Goal: Task Accomplishment & Management: Use online tool/utility

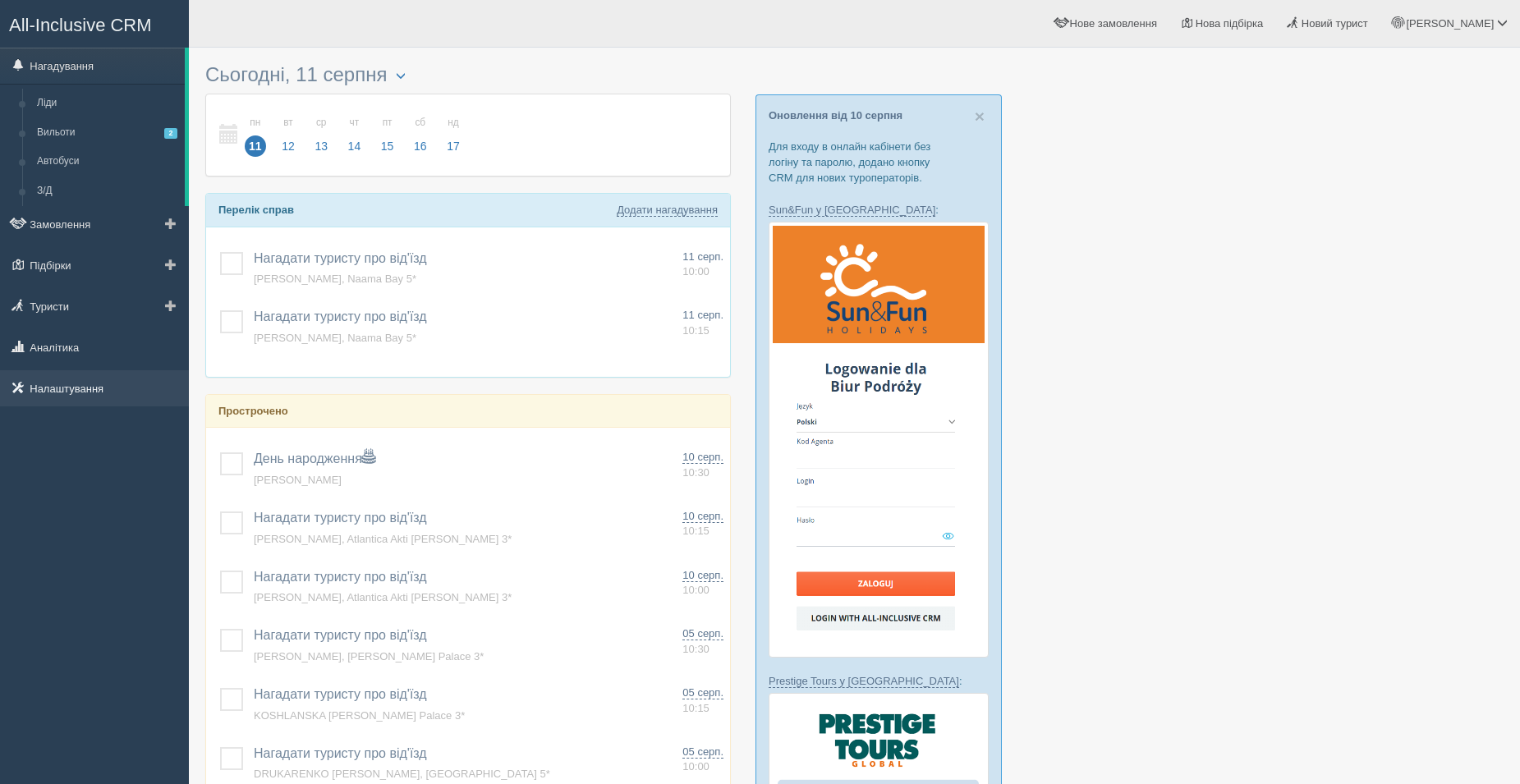
click at [82, 377] on link "Налаштування" at bounding box center [94, 388] width 189 height 36
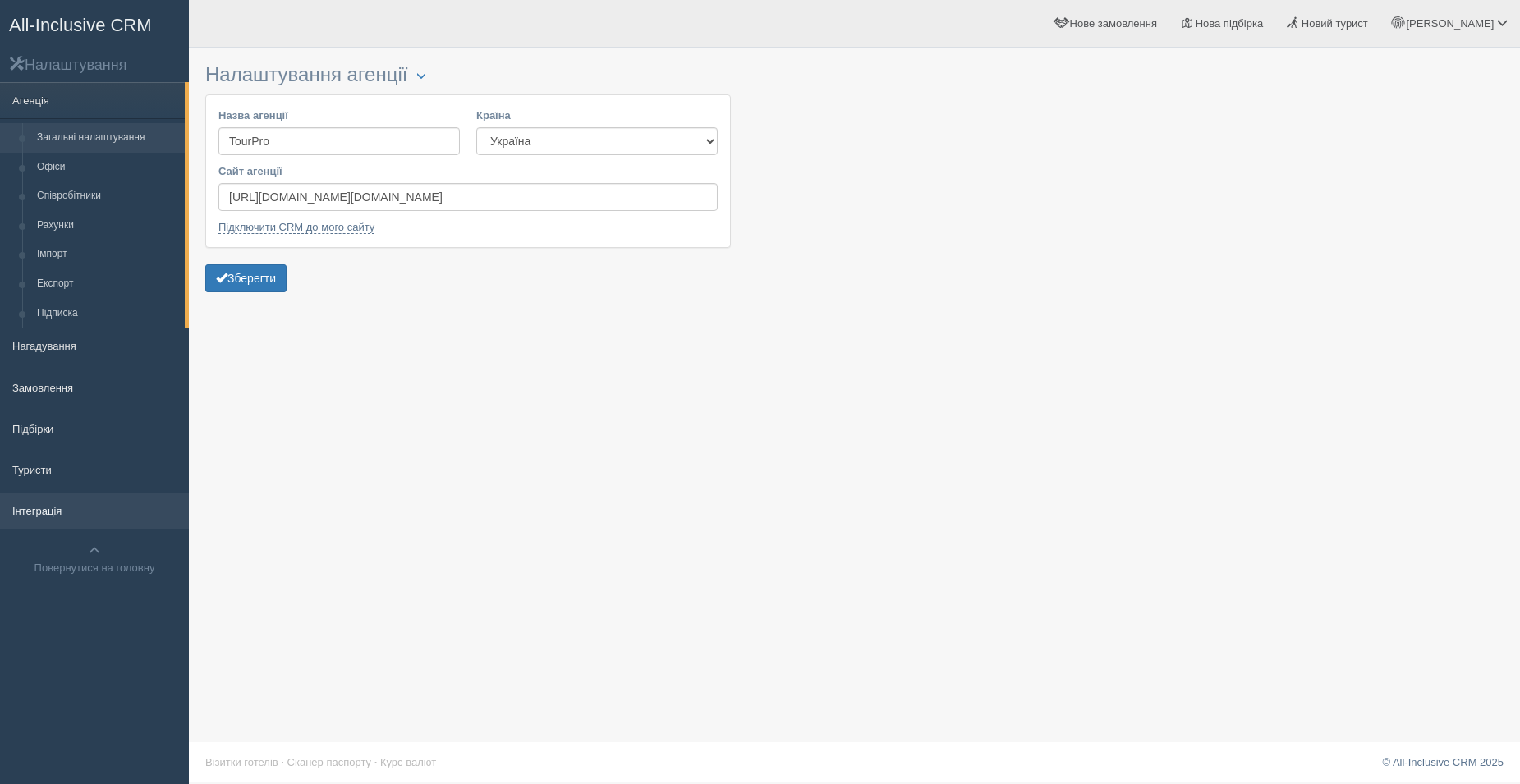
click at [103, 518] on link "Інтеграція" at bounding box center [94, 510] width 189 height 36
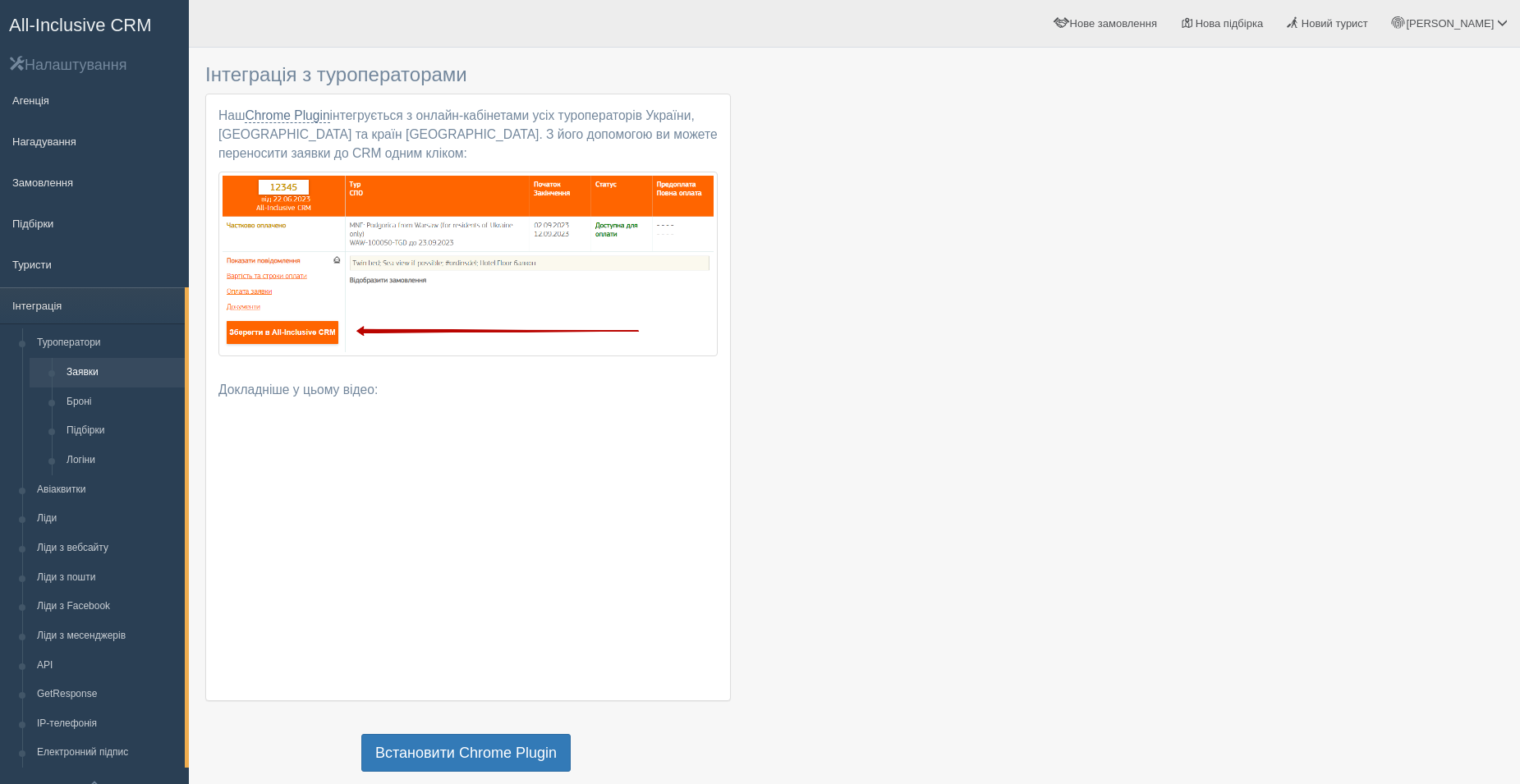
scroll to position [82, 0]
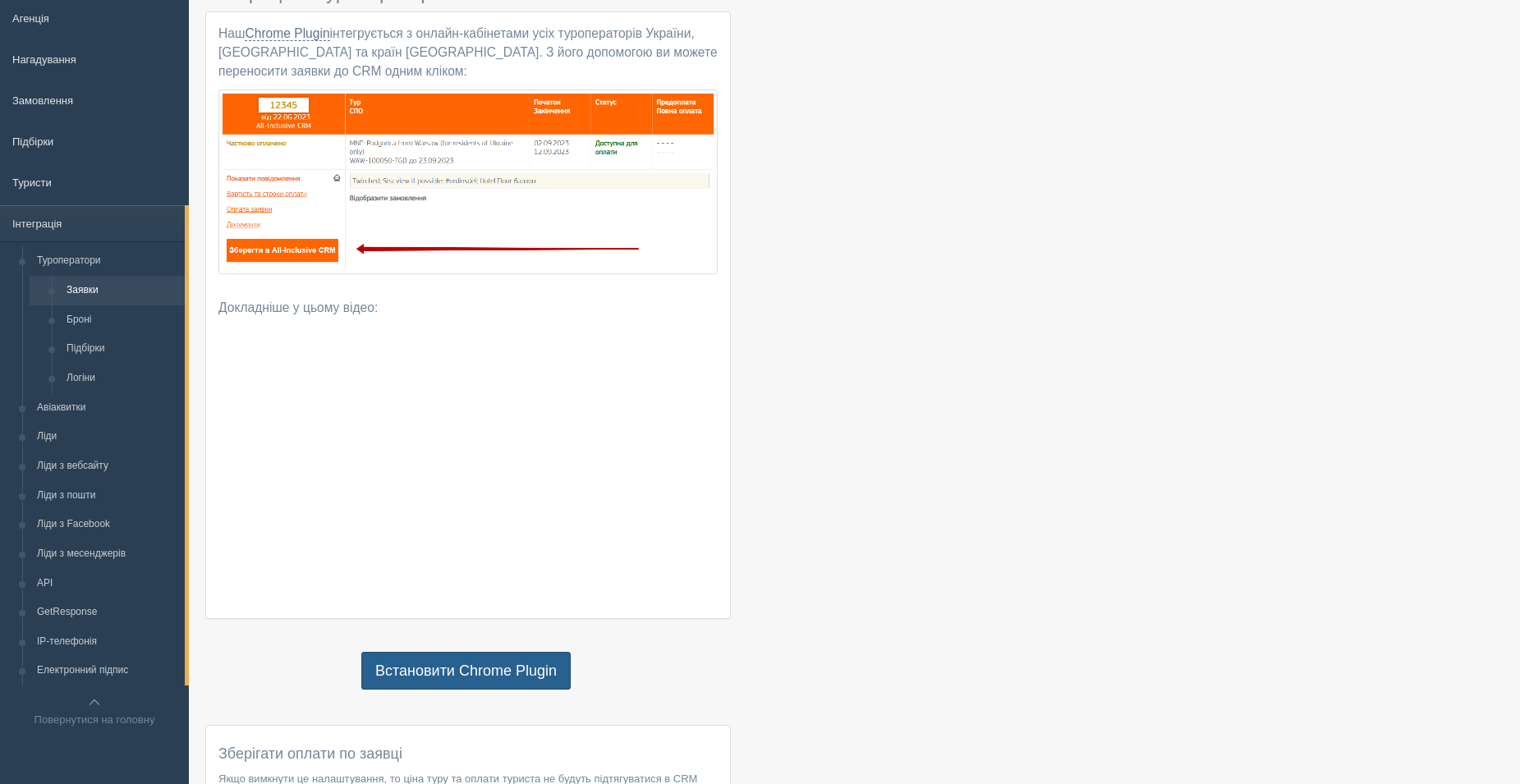
click at [500, 675] on link "Встановити Chrome Plugin" at bounding box center [466, 670] width 209 height 37
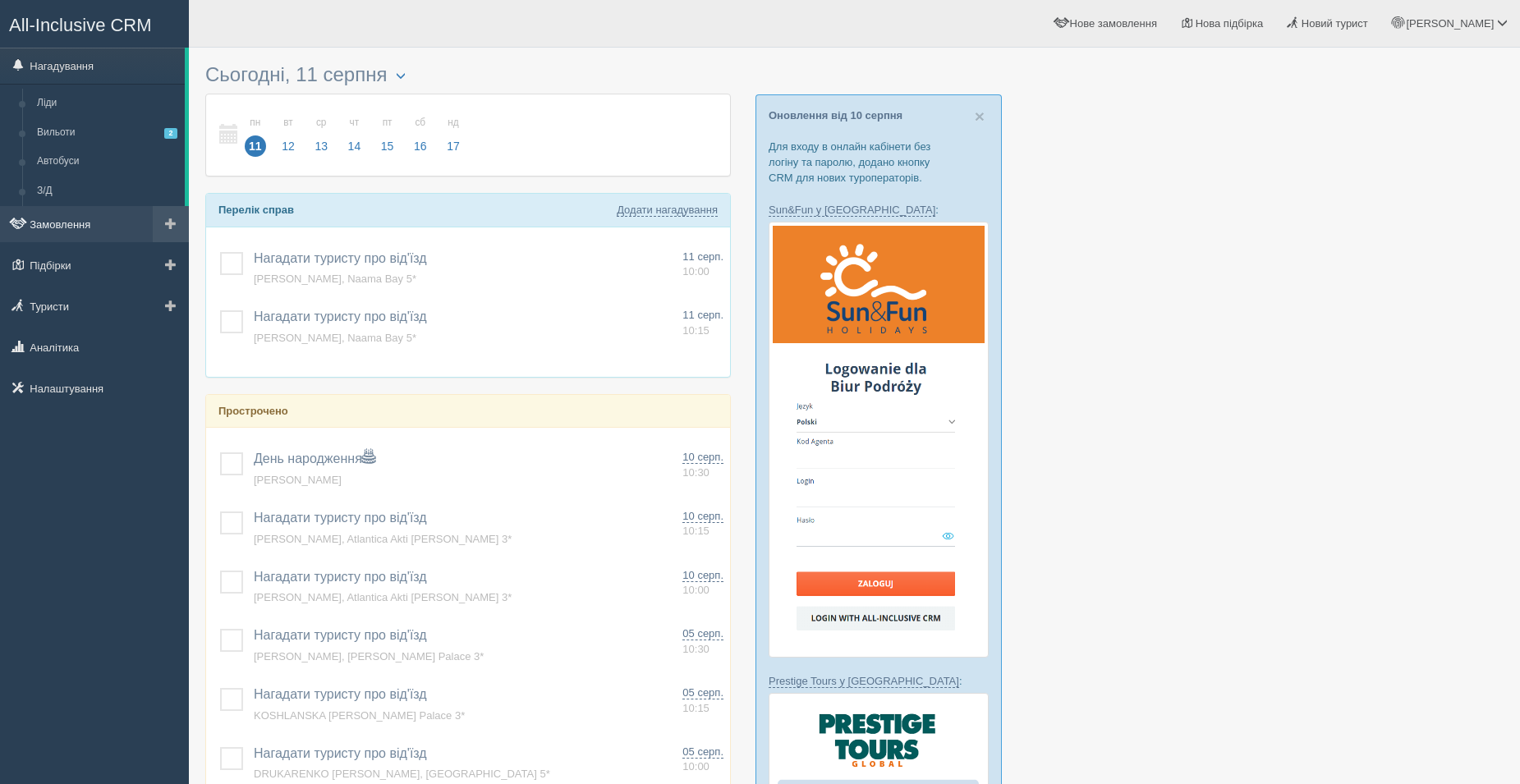
click at [85, 232] on link "Замовлення" at bounding box center [94, 224] width 189 height 36
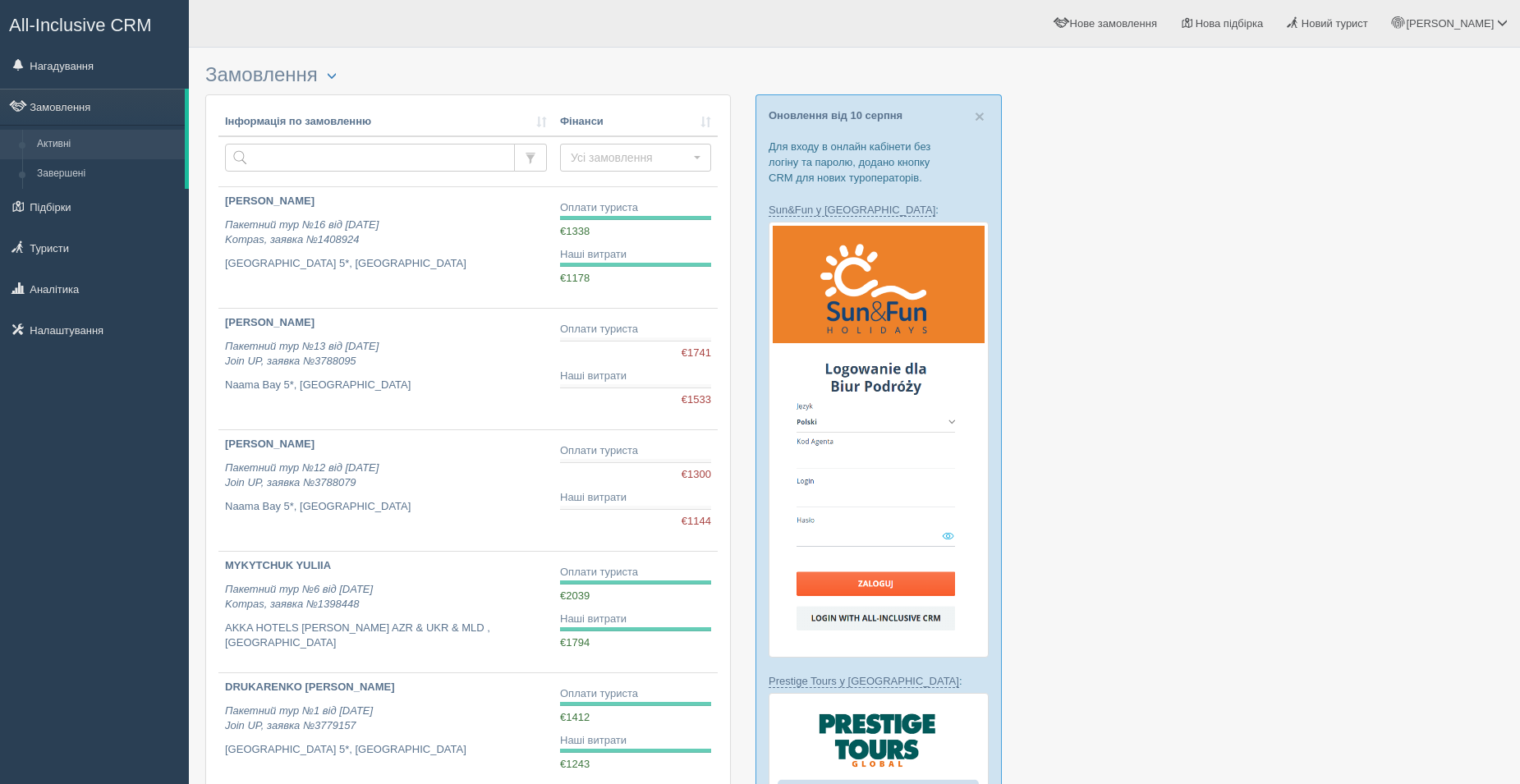
click at [71, 26] on span "All-Inclusive CRM" at bounding box center [80, 25] width 142 height 20
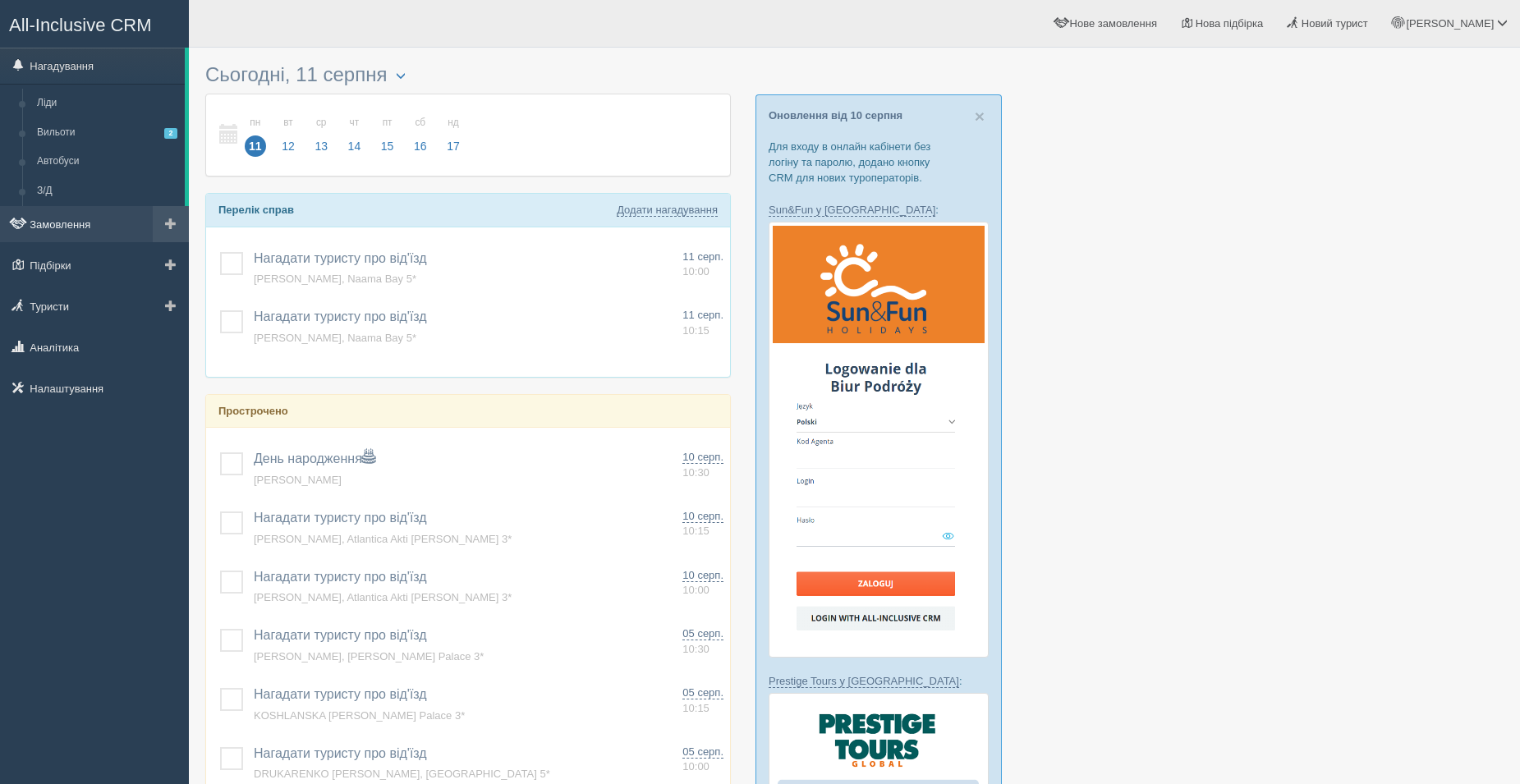
click at [93, 222] on link "Замовлення" at bounding box center [94, 224] width 189 height 36
